Goal: Information Seeking & Learning: Learn about a topic

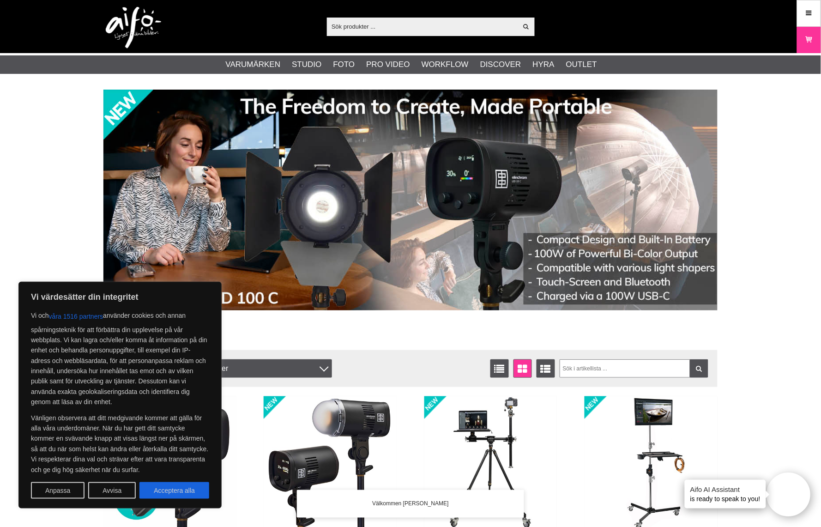
click at [389, 25] on input "text" at bounding box center [422, 26] width 191 height 14
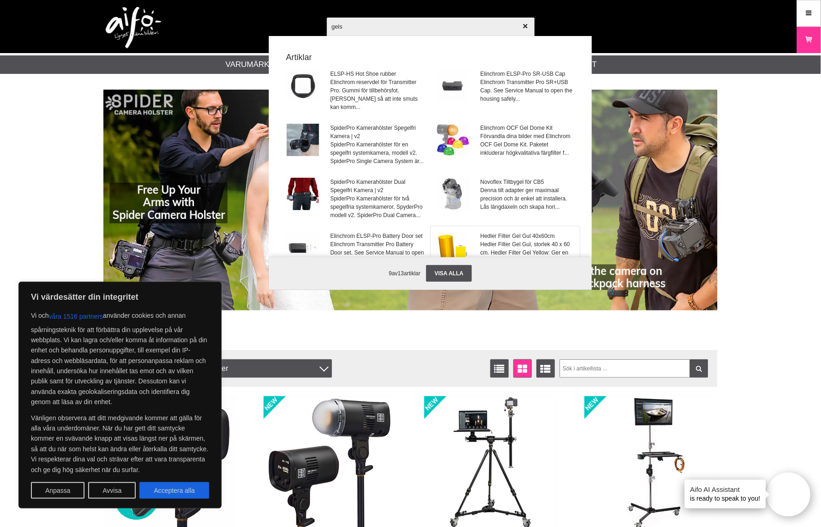
type input "gels"
click at [508, 241] on span "Hedler Filter Gel Gul, storlek 40 x 60 cm. Hedler Filter Gel Yellow: Ger en var…" at bounding box center [527, 252] width 94 height 25
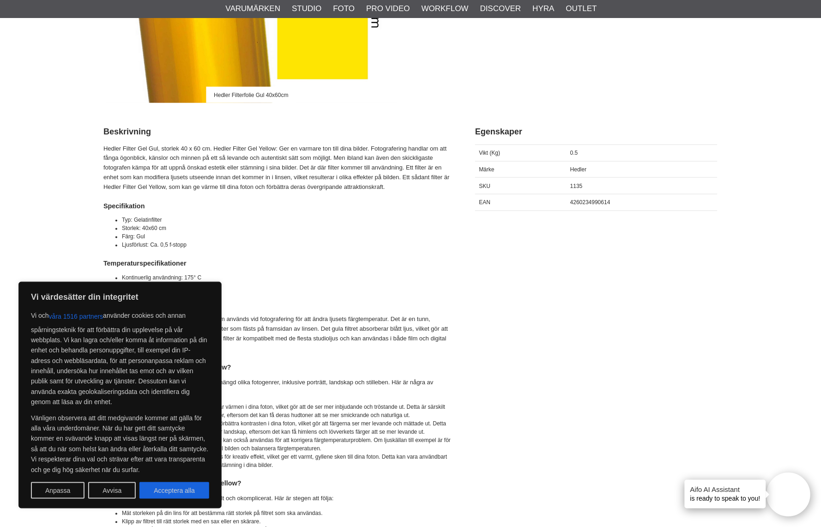
scroll to position [294, 0]
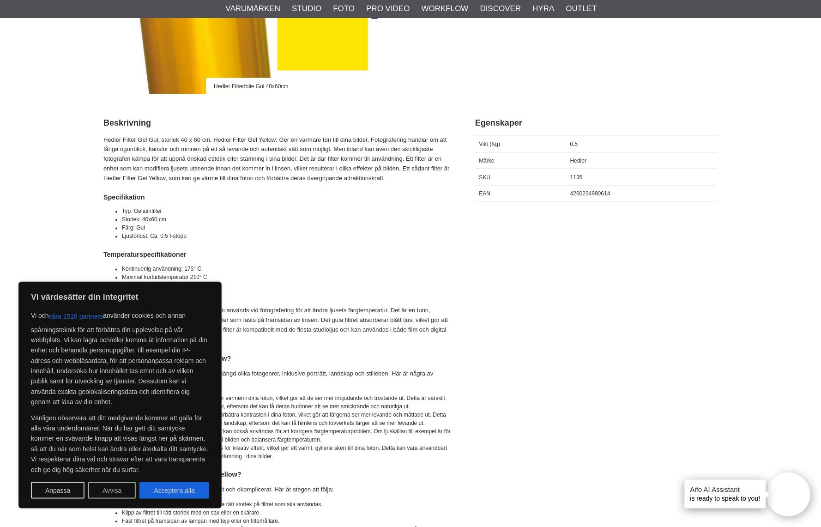
click at [108, 486] on button "Avvisa" at bounding box center [112, 490] width 48 height 17
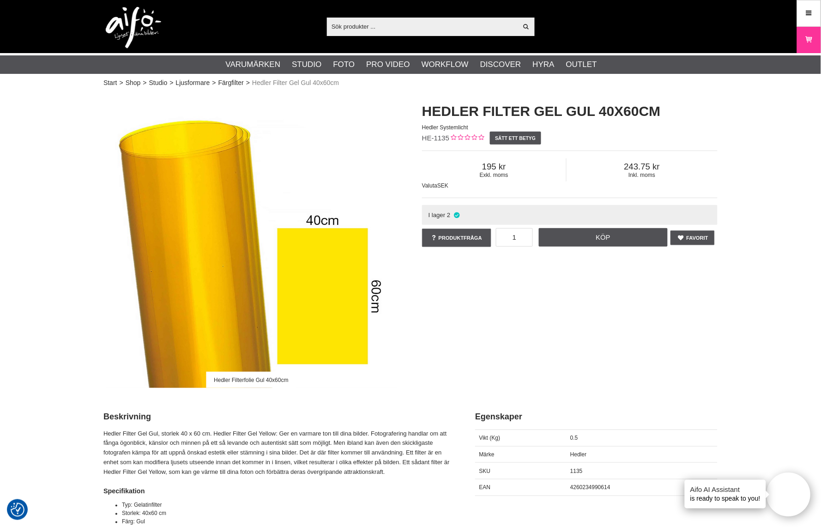
scroll to position [0, 0]
click at [226, 85] on link "Färgfilter" at bounding box center [230, 83] width 25 height 10
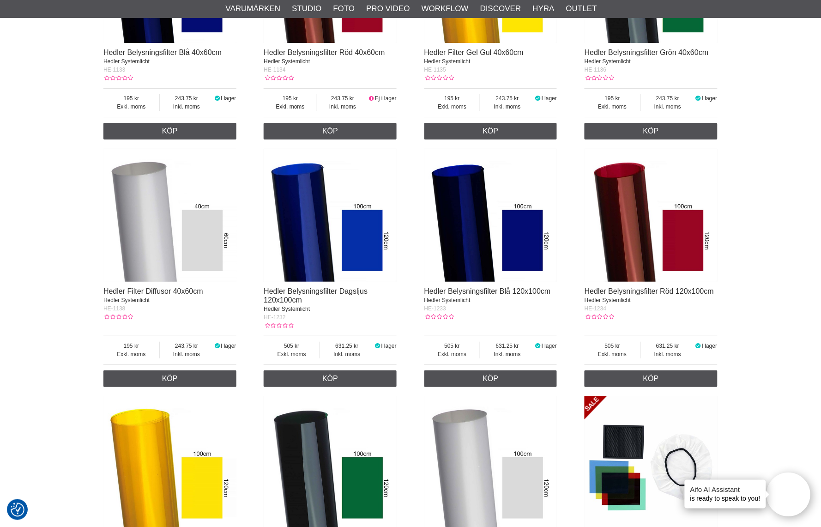
scroll to position [970, 0]
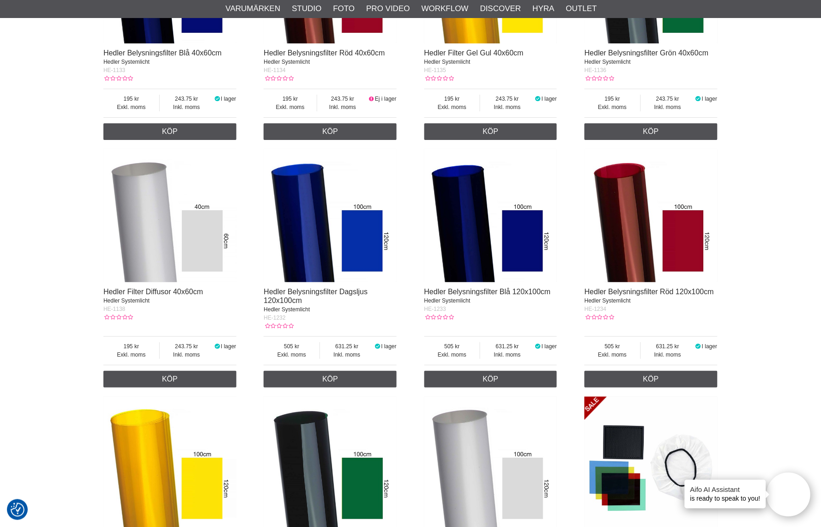
click at [312, 231] on img at bounding box center [330, 215] width 133 height 133
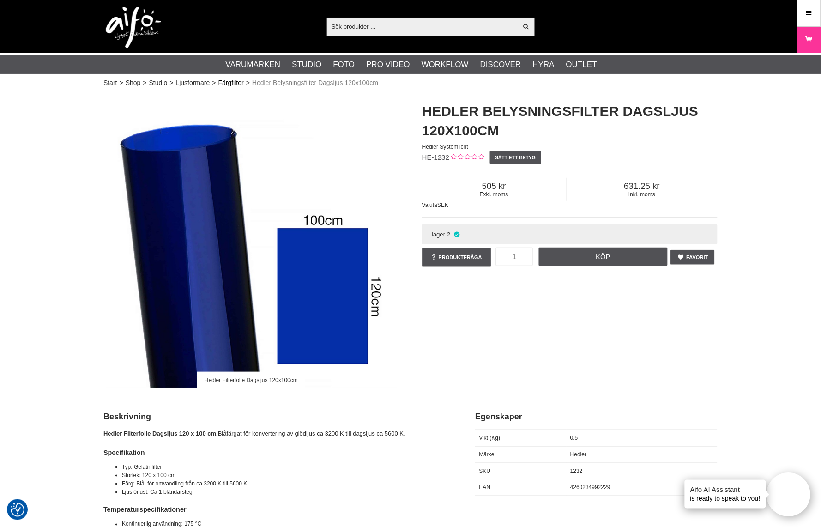
click at [223, 79] on link "Färgfilter" at bounding box center [230, 83] width 25 height 10
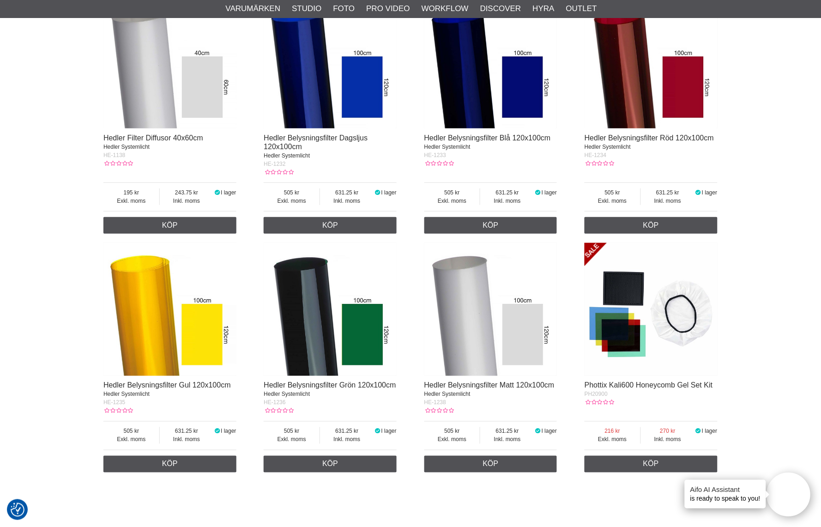
scroll to position [1121, 0]
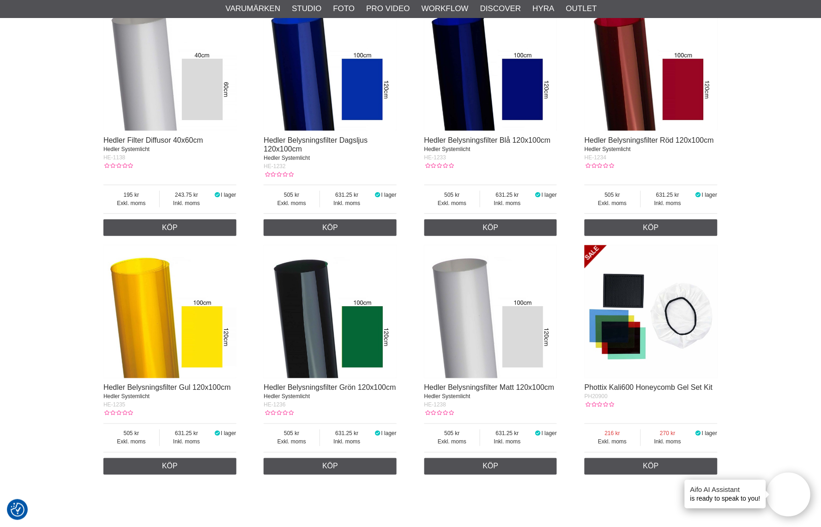
click at [141, 100] on img at bounding box center [169, 64] width 133 height 133
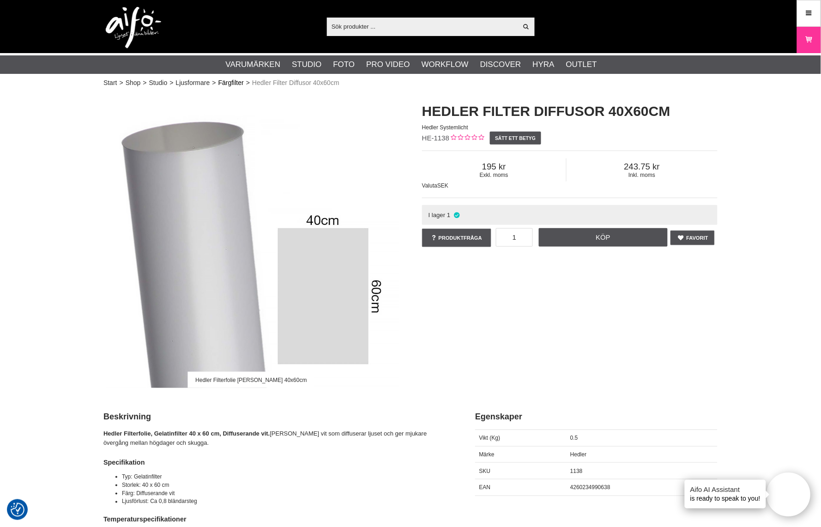
click at [223, 84] on link "Färgfilter" at bounding box center [230, 83] width 25 height 10
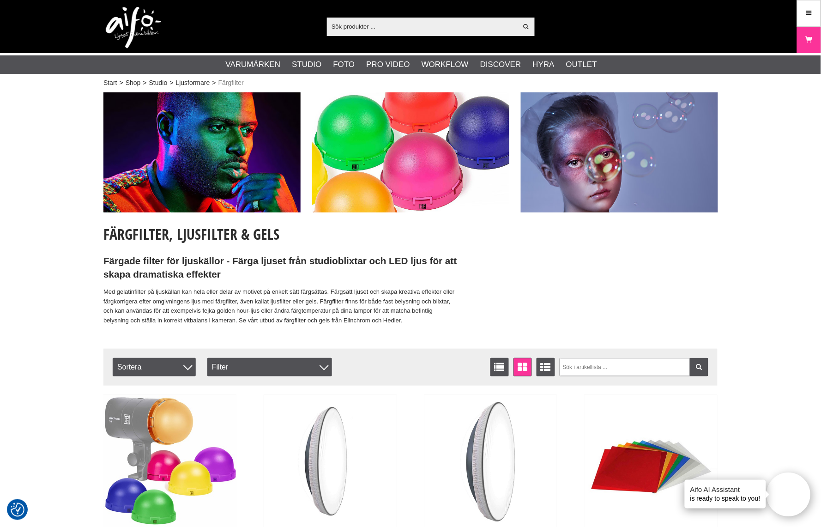
click at [379, 25] on input "text" at bounding box center [422, 26] width 191 height 14
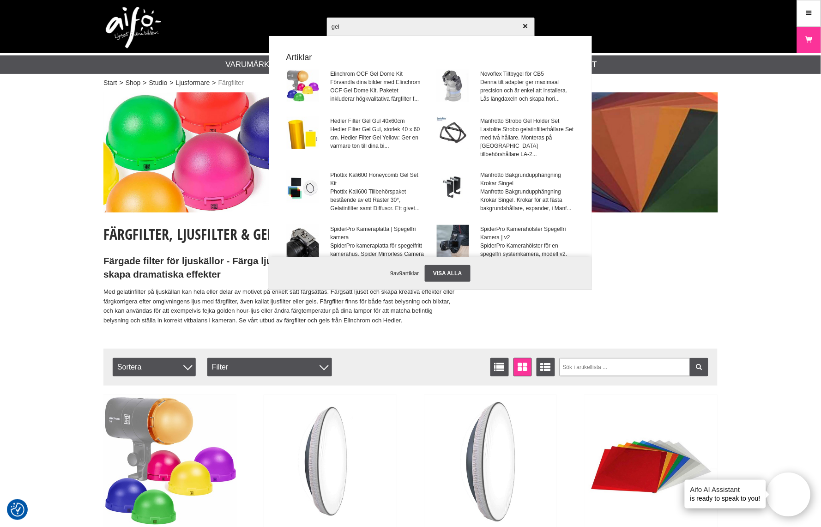
type input "gels"
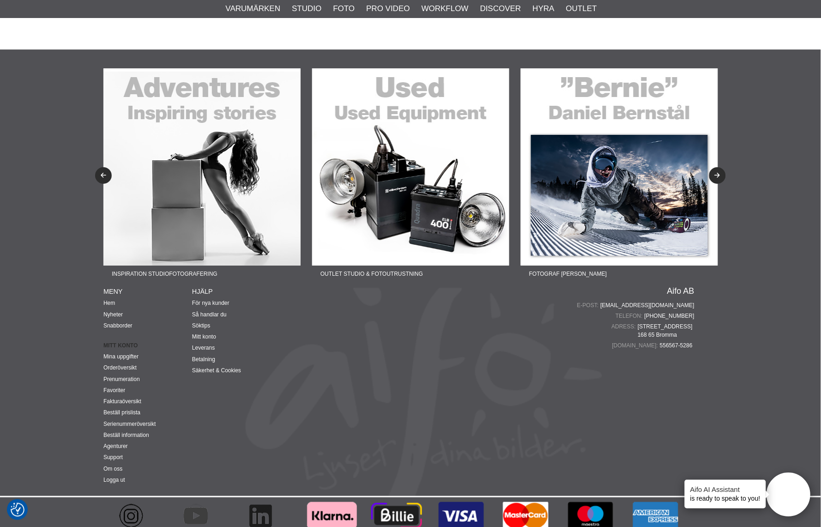
scroll to position [1917, 0]
